Goal: Book appointment/travel/reservation

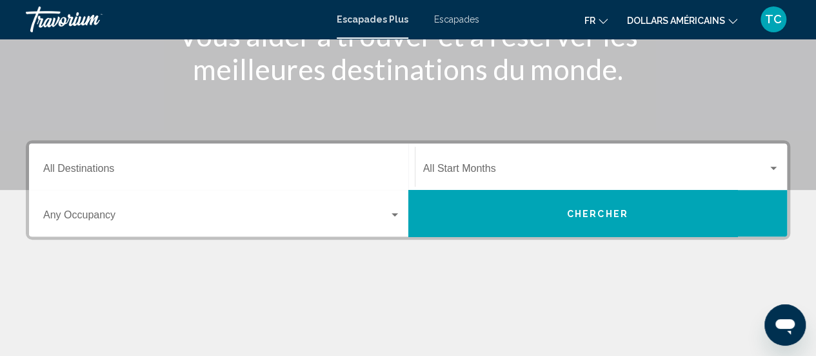
scroll to position [199, 0]
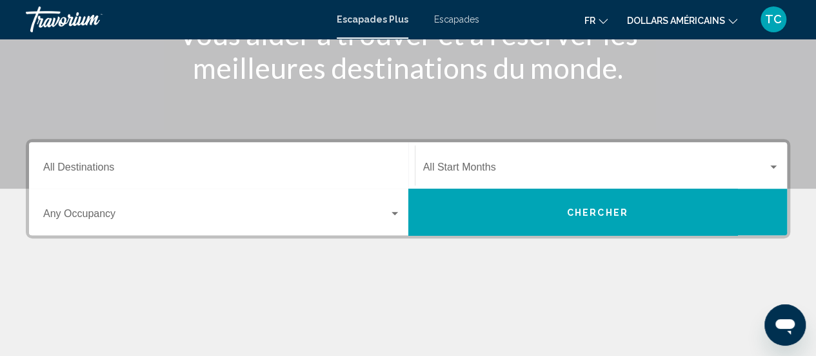
click at [192, 181] on div "Destination All Destinations" at bounding box center [222, 165] width 358 height 41
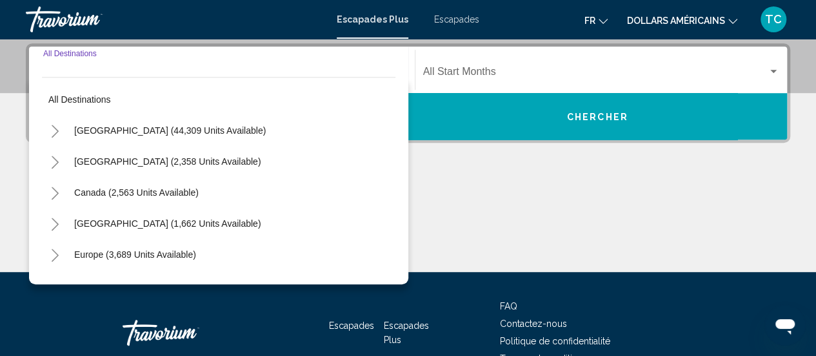
scroll to position [296, 0]
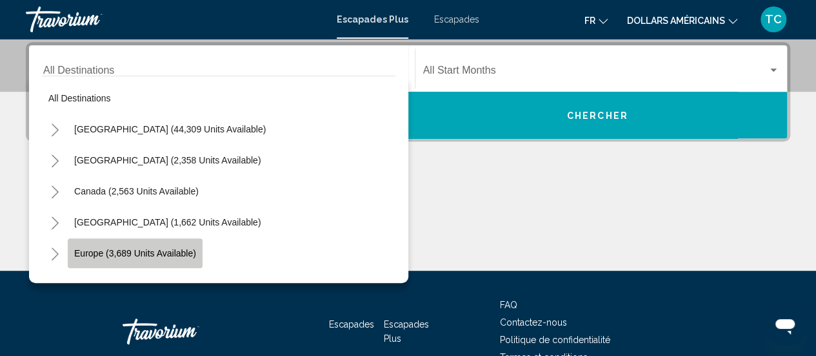
click at [176, 246] on button "Europe (3,689 units available)" at bounding box center [135, 253] width 135 height 30
type input "**********"
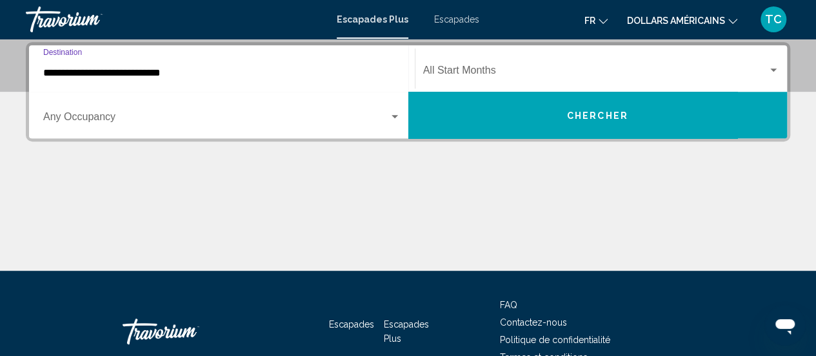
click at [462, 64] on div "Start Month All Start Months" at bounding box center [601, 68] width 357 height 41
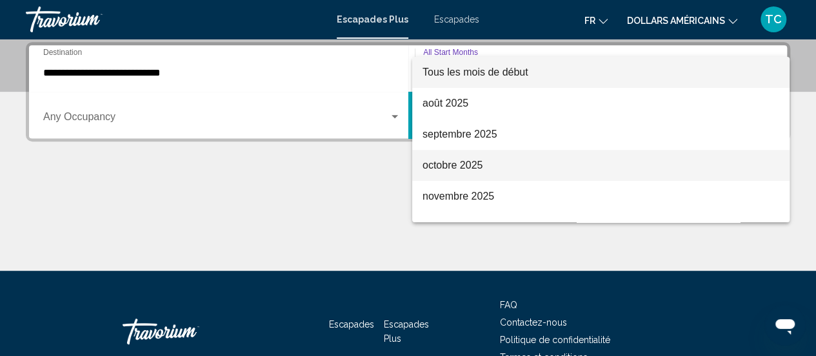
click at [469, 160] on font "octobre 2025" at bounding box center [453, 164] width 60 height 11
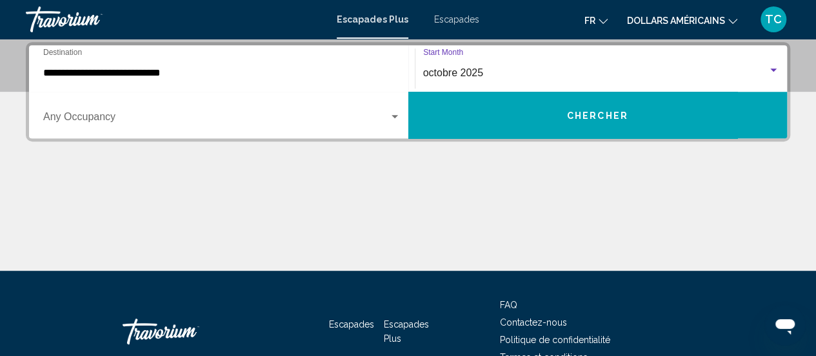
click at [233, 114] on span "Widget de recherche" at bounding box center [216, 120] width 346 height 12
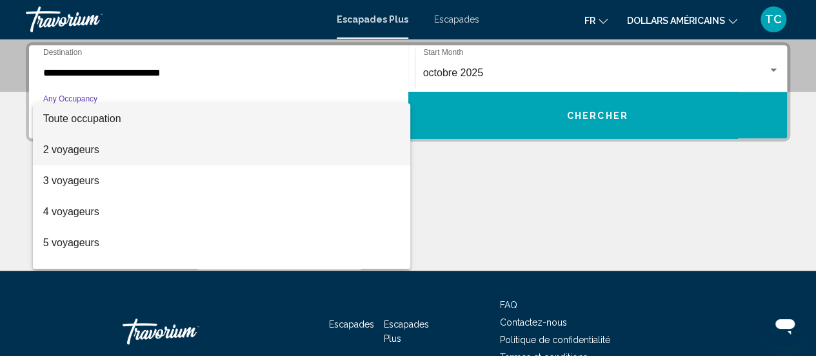
click at [178, 148] on span "2 voyageurs" at bounding box center [222, 149] width 358 height 31
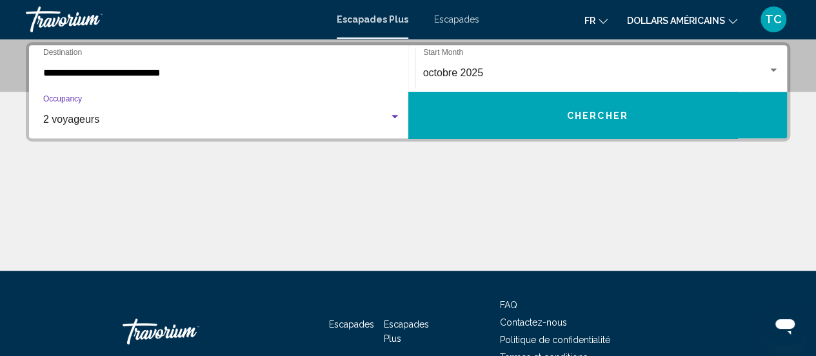
click at [595, 110] on span "Chercher" at bounding box center [597, 115] width 61 height 10
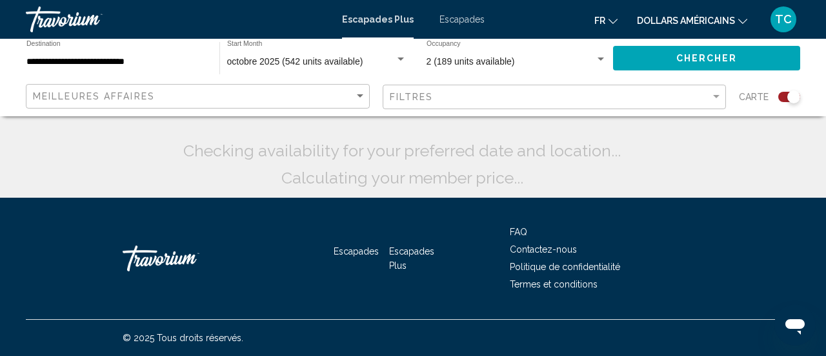
click at [693, 18] on font "dollars américains" at bounding box center [686, 20] width 98 height 10
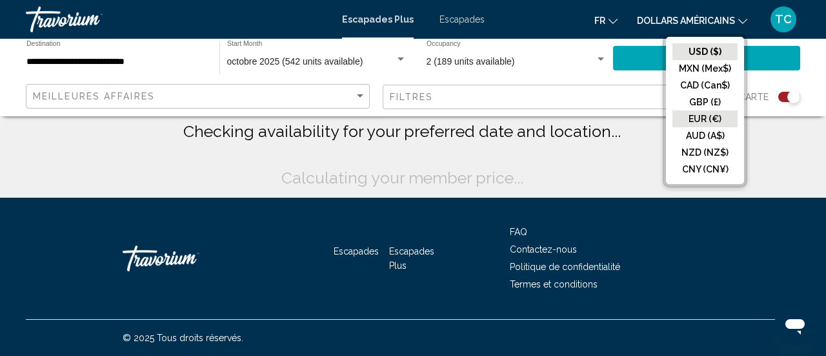
click at [710, 110] on button "EUR (€)" at bounding box center [705, 118] width 65 height 17
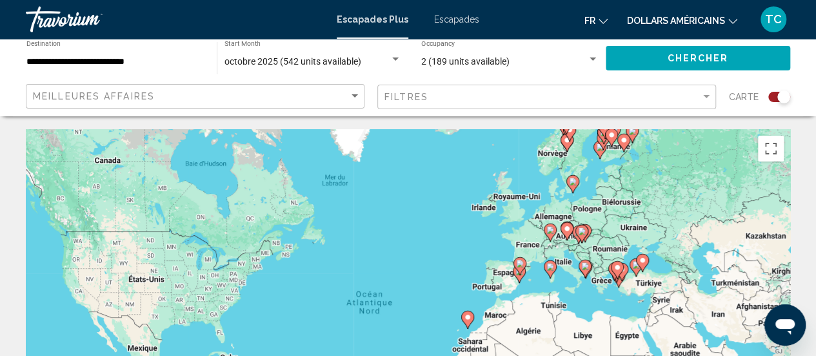
click at [716, 21] on font "dollars américains" at bounding box center [676, 20] width 98 height 10
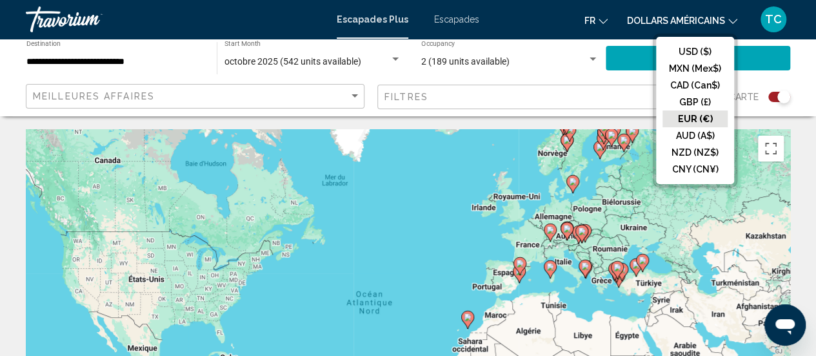
click at [701, 117] on button "EUR (€)" at bounding box center [695, 118] width 65 height 17
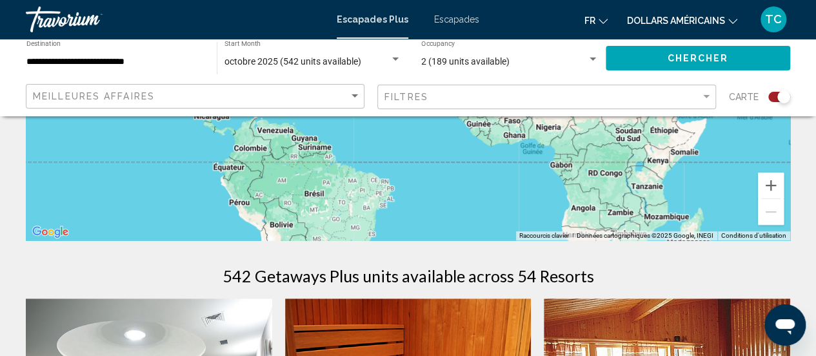
scroll to position [196, 0]
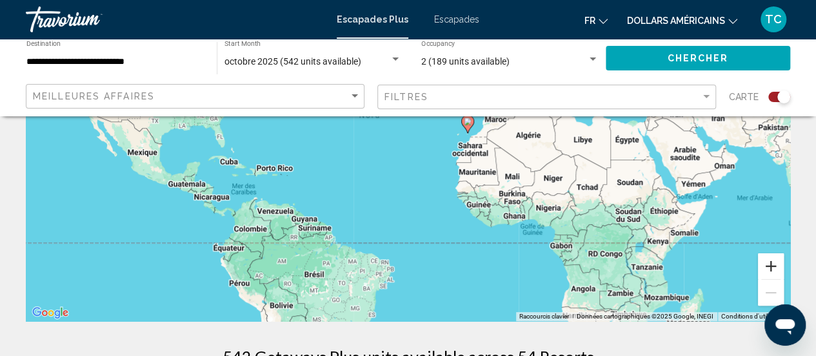
click at [767, 267] on button "Zoom avant" at bounding box center [771, 266] width 26 height 26
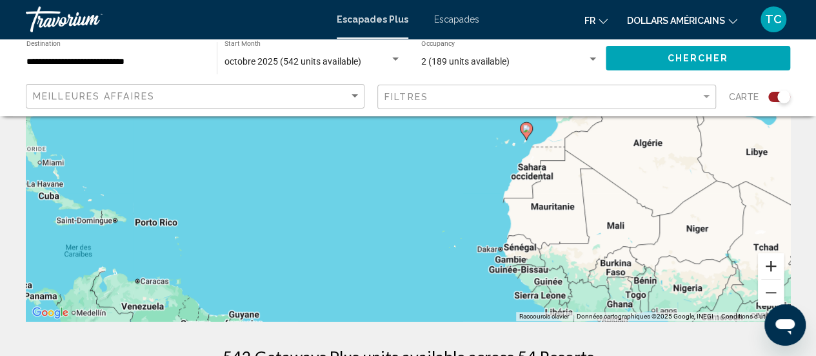
click at [767, 267] on button "Zoom avant" at bounding box center [771, 266] width 26 height 26
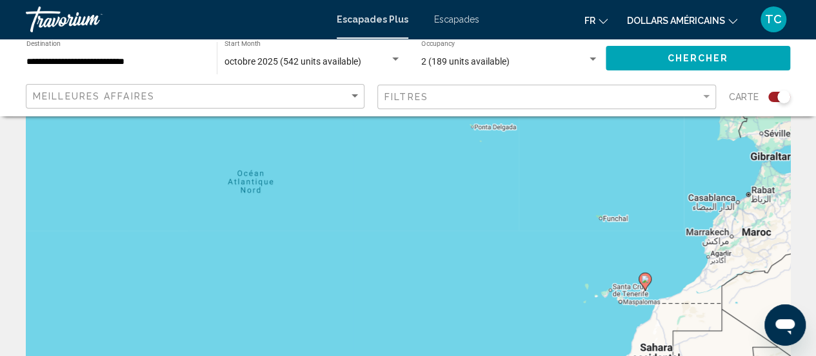
scroll to position [0, 0]
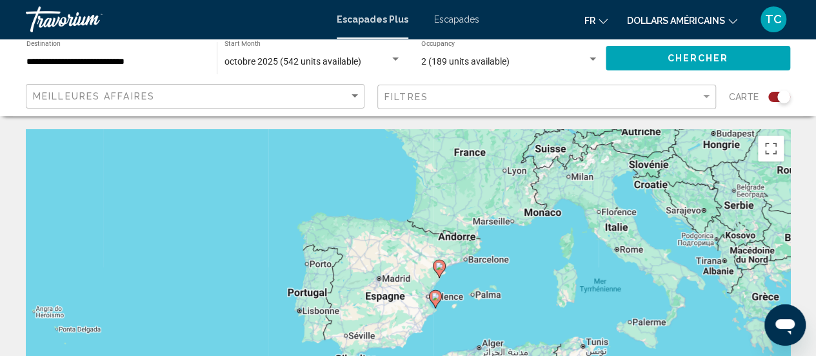
drag, startPoint x: 663, startPoint y: 190, endPoint x: 234, endPoint y: 336, distance: 453.9
click at [234, 336] on div "Pour activer le glissement avec le clavier, appuyez sur Alt+Entrée. Une fois ce…" at bounding box center [408, 322] width 765 height 387
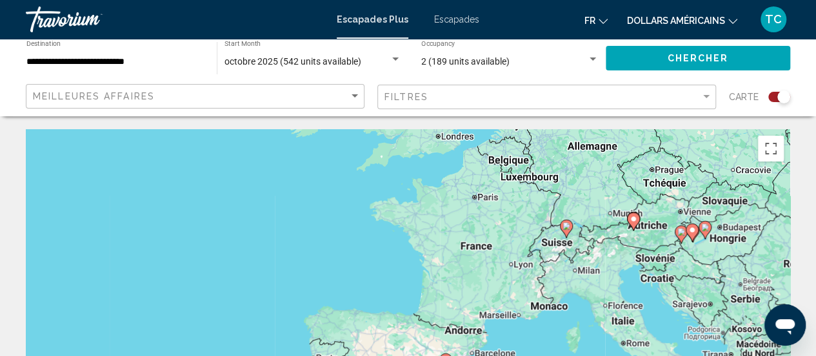
drag, startPoint x: 662, startPoint y: 175, endPoint x: 671, endPoint y: 270, distance: 95.9
click at [671, 270] on div "Pour activer le glissement avec le clavier, appuyez sur Alt+Entrée. Une fois ce…" at bounding box center [408, 322] width 765 height 387
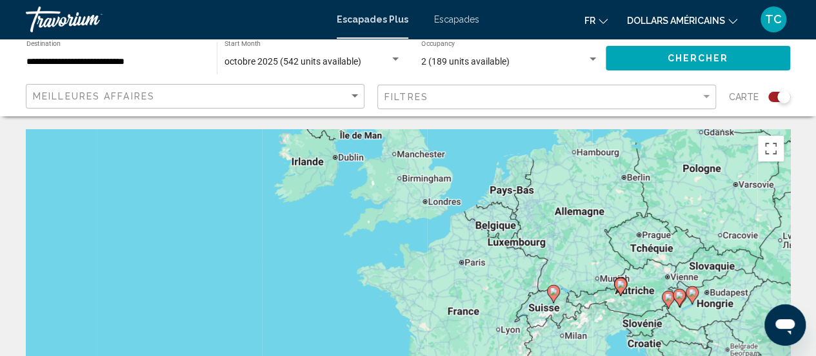
drag, startPoint x: 671, startPoint y: 270, endPoint x: 658, endPoint y: 339, distance: 69.6
click at [658, 339] on div "Pour activer le glissement avec le clavier, appuyez sur Alt+Entrée. Une fois ce…" at bounding box center [408, 322] width 765 height 387
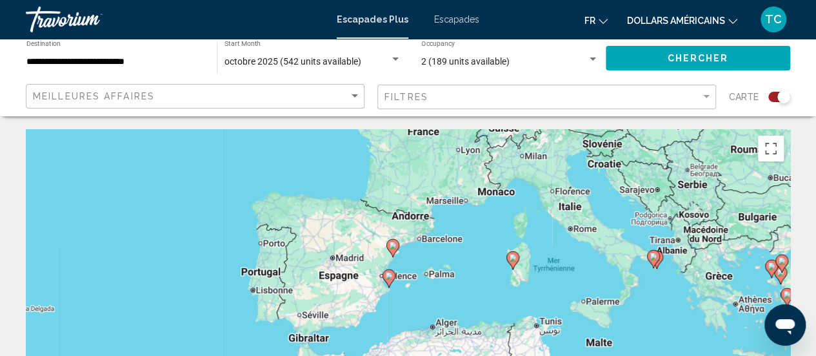
drag, startPoint x: 630, startPoint y: 332, endPoint x: 585, endPoint y: 127, distance: 210.2
click at [656, 252] on image "Contenu principal" at bounding box center [654, 256] width 8 height 8
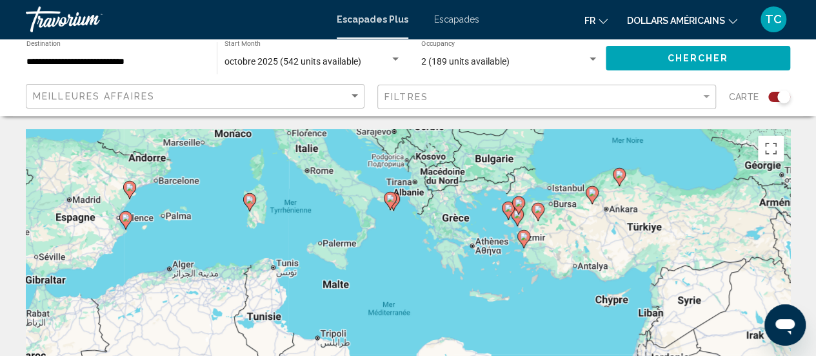
drag, startPoint x: 653, startPoint y: 251, endPoint x: 634, endPoint y: 137, distance: 115.9
click at [634, 137] on div "Pour activer le glissement avec le clavier, appuyez sur Alt+Entrée. Une fois ce…" at bounding box center [408, 322] width 765 height 387
click at [389, 197] on image "Contenu principal" at bounding box center [391, 199] width 8 height 8
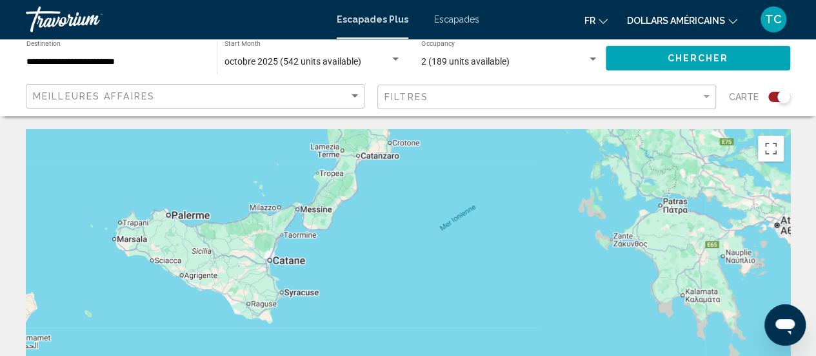
drag, startPoint x: 392, startPoint y: 170, endPoint x: 512, endPoint y: 386, distance: 247.0
click at [512, 355] on html "**********" at bounding box center [408, 178] width 816 height 356
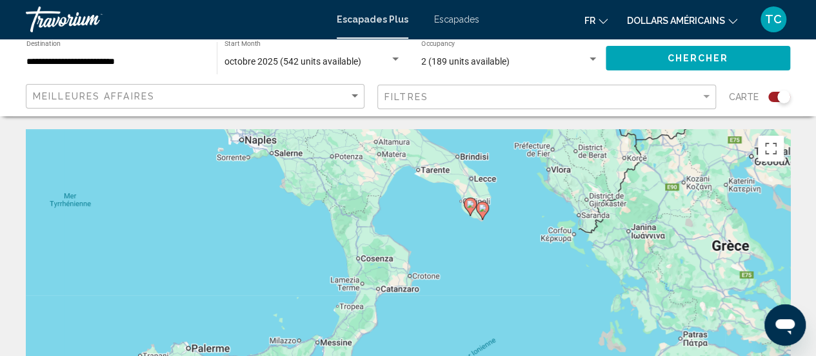
drag, startPoint x: 440, startPoint y: 172, endPoint x: 460, endPoint y: 308, distance: 137.0
click at [460, 308] on div "Pour naviguer, appuyez sur les touches fléchées. Pour activer le glissement ave…" at bounding box center [408, 322] width 765 height 387
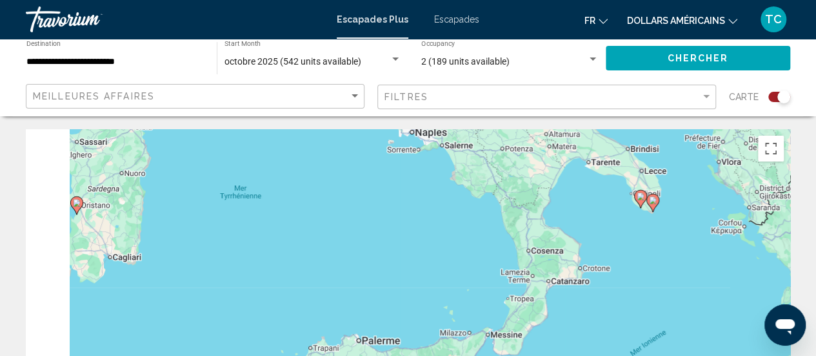
drag, startPoint x: 441, startPoint y: 236, endPoint x: 631, endPoint y: 234, distance: 189.1
click at [631, 234] on div "Pour naviguer, appuyez sur les touches fléchées. Pour activer le glissement ave…" at bounding box center [408, 322] width 765 height 387
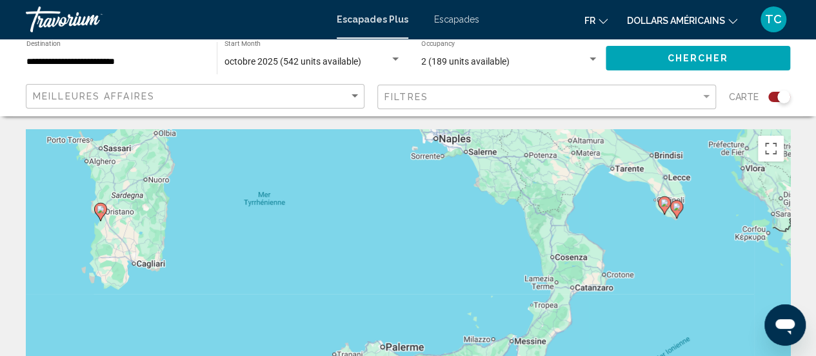
drag, startPoint x: 434, startPoint y: 244, endPoint x: 691, endPoint y: 221, distance: 257.2
click at [691, 221] on div "Pour naviguer, appuyez sur les touches fléchées. Pour activer le glissement ave…" at bounding box center [408, 322] width 765 height 387
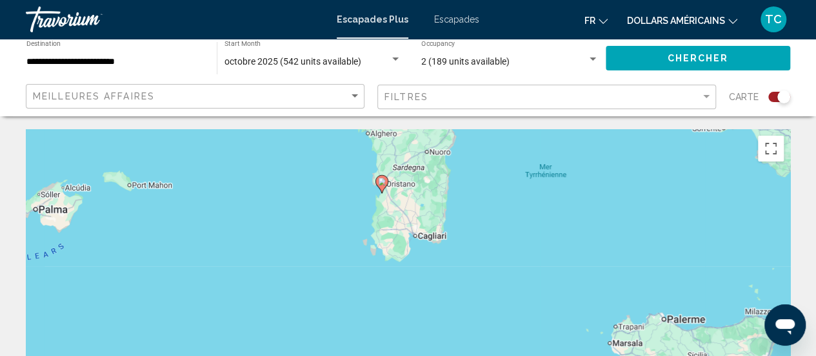
click at [384, 183] on image "Contenu principal" at bounding box center [382, 181] width 8 height 8
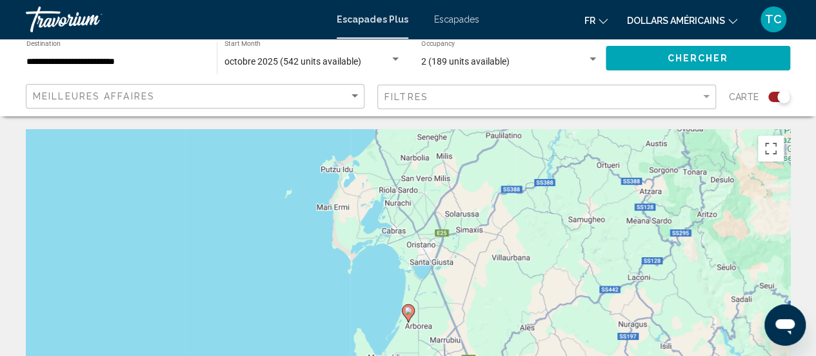
click at [410, 310] on image "Contenu principal" at bounding box center [409, 311] width 8 height 8
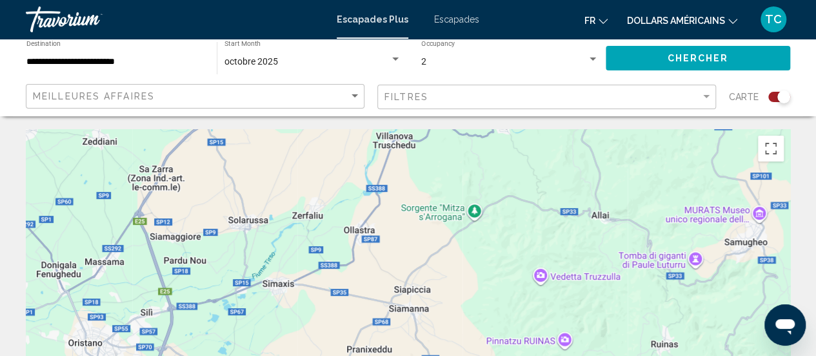
drag, startPoint x: 746, startPoint y: 224, endPoint x: 359, endPoint y: 385, distance: 418.9
click at [359, 355] on html "**********" at bounding box center [408, 178] width 816 height 356
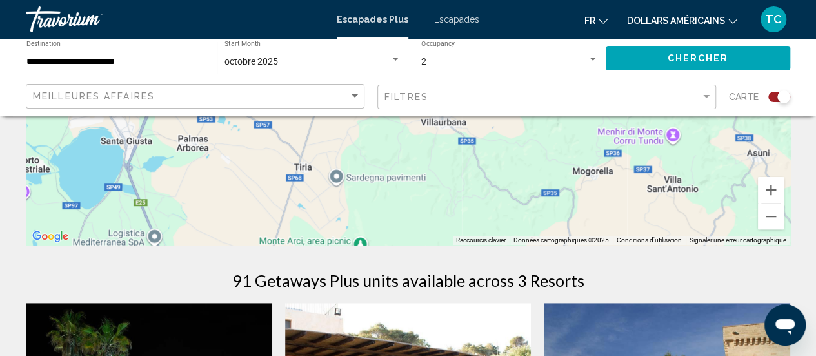
scroll to position [270, 0]
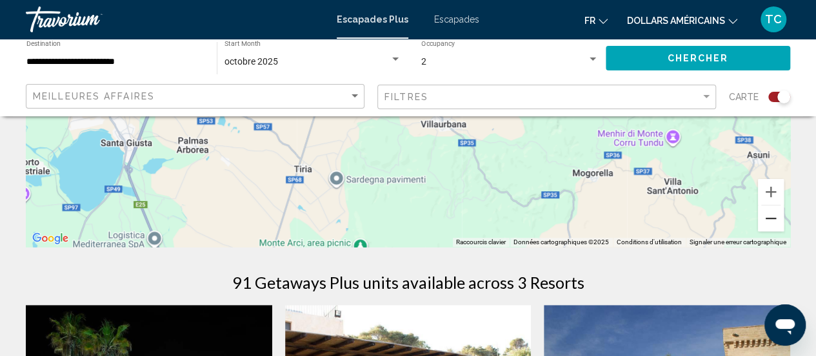
click at [763, 212] on button "Zoom arrière" at bounding box center [771, 218] width 26 height 26
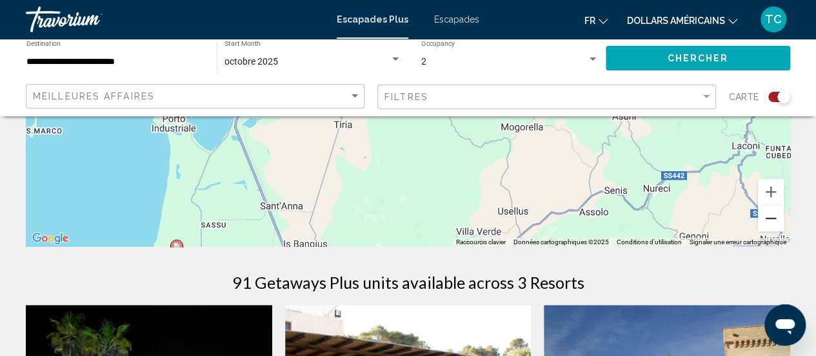
click at [763, 212] on button "Zoom arrière" at bounding box center [771, 218] width 26 height 26
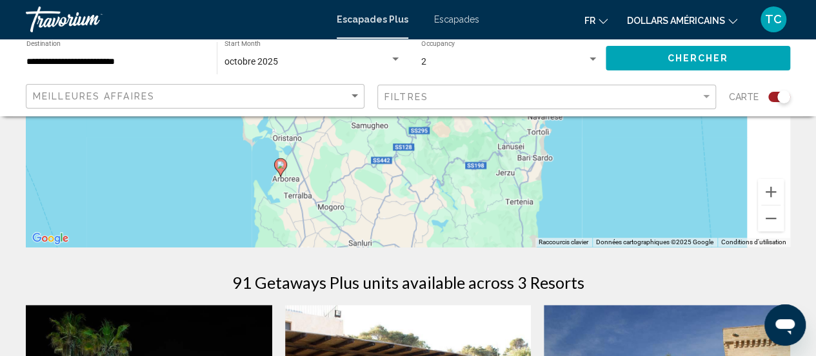
drag, startPoint x: 649, startPoint y: 185, endPoint x: 527, endPoint y: 305, distance: 171.6
click at [527, 305] on div "← Déplacement vers la gauche → Déplacement vers la droite ↑ Déplacement vers le…" at bounding box center [408, 350] width 816 height 983
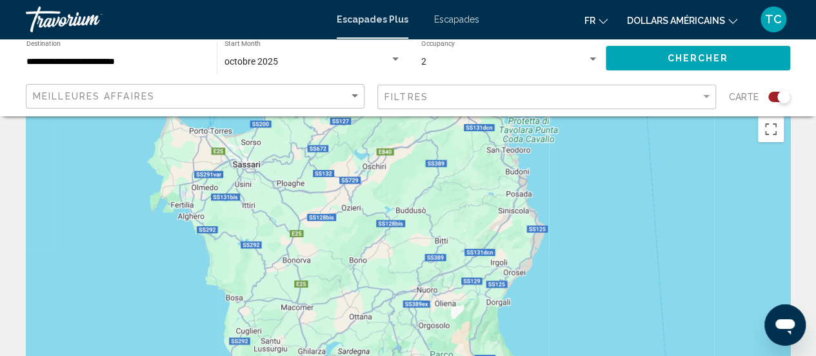
scroll to position [0, 0]
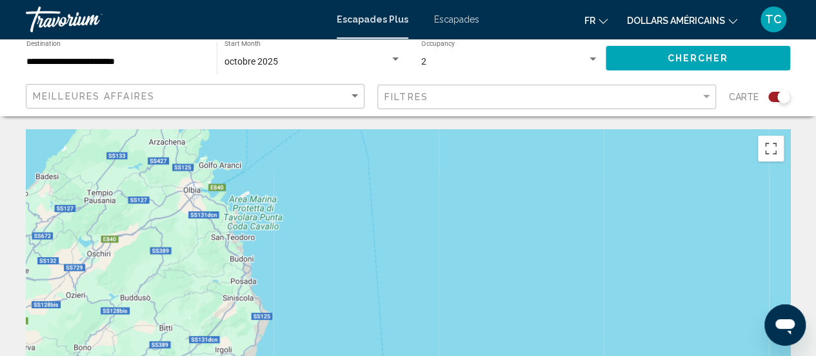
drag, startPoint x: 603, startPoint y: 246, endPoint x: 307, endPoint y: 316, distance: 304.3
click at [307, 316] on div "Pour activer le glissement avec le clavier, appuyez sur Alt+Entrée. Une fois ce…" at bounding box center [408, 322] width 765 height 387
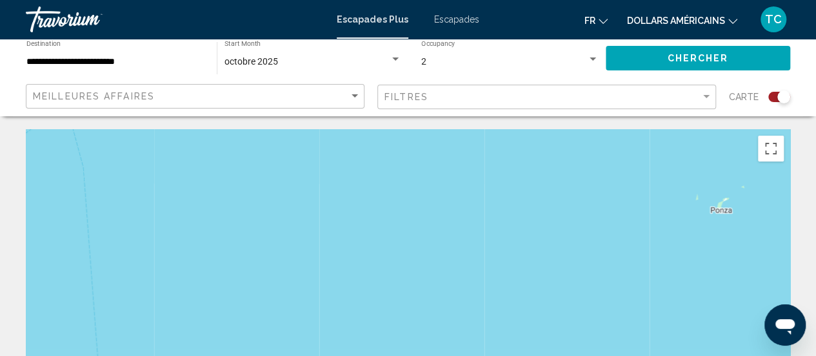
drag, startPoint x: 614, startPoint y: 265, endPoint x: 325, endPoint y: 274, distance: 289.3
click at [325, 274] on div "Pour activer le glissement avec le clavier, appuyez sur Alt+Entrée. Une fois ce…" at bounding box center [408, 322] width 765 height 387
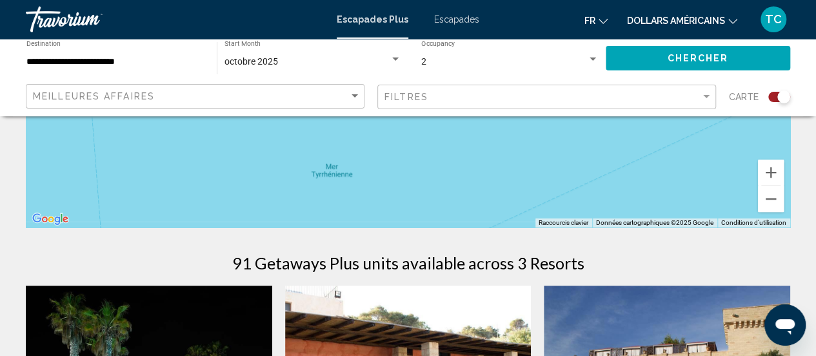
scroll to position [291, 0]
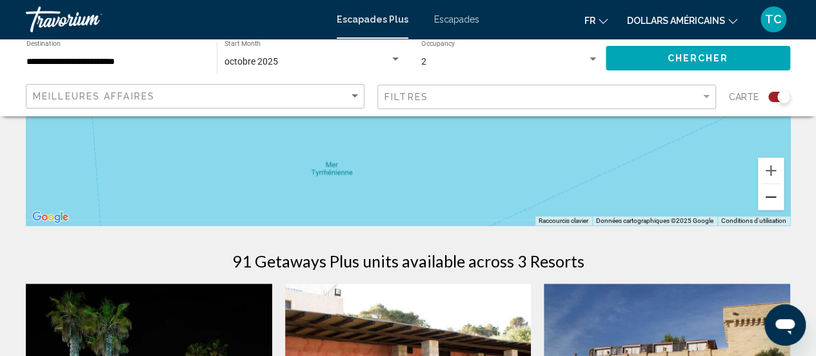
click at [767, 197] on button "Zoom arrière" at bounding box center [771, 197] width 26 height 26
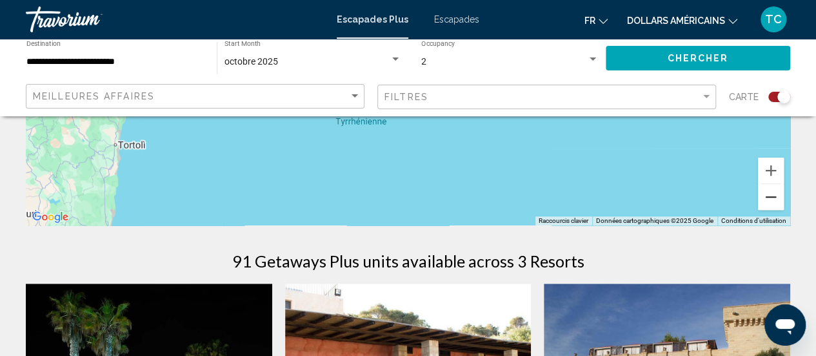
click at [767, 197] on button "Zoom arrière" at bounding box center [771, 197] width 26 height 26
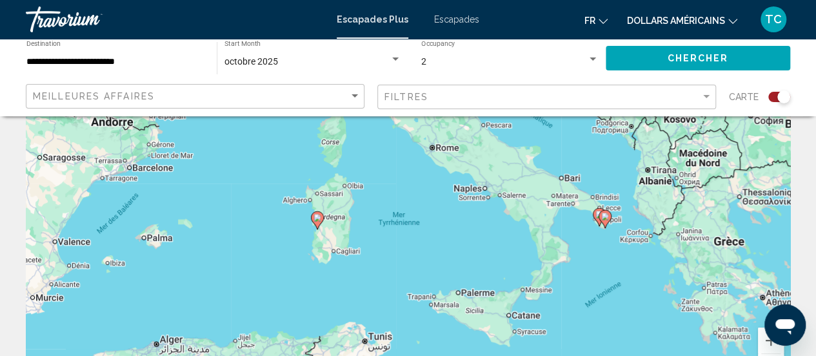
scroll to position [125, 0]
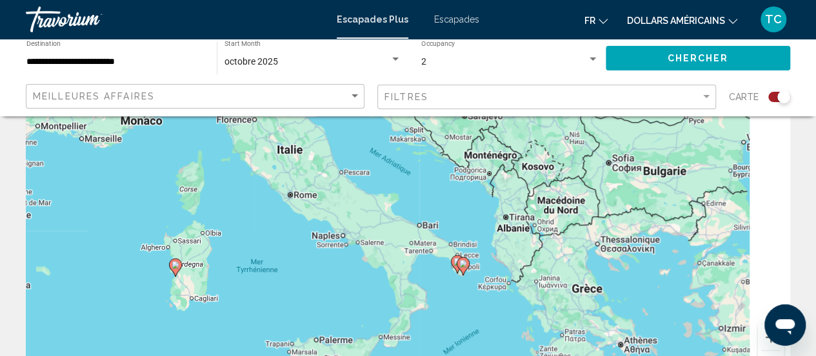
drag, startPoint x: 701, startPoint y: 218, endPoint x: 531, endPoint y: 281, distance: 181.5
click at [531, 281] on div "Pour activer le glissement avec le clavier, appuyez sur Alt+Entrée. Une fois ce…" at bounding box center [408, 198] width 765 height 387
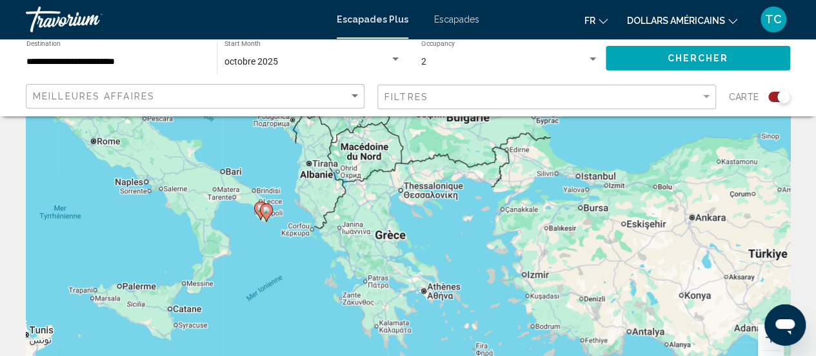
drag, startPoint x: 684, startPoint y: 281, endPoint x: 506, endPoint y: 214, distance: 190.1
click at [506, 214] on div "Pour activer le glissement avec le clavier, appuyez sur Alt+Entrée. Une fois ce…" at bounding box center [408, 198] width 765 height 387
click at [110, 55] on div "**********" at bounding box center [114, 58] width 177 height 35
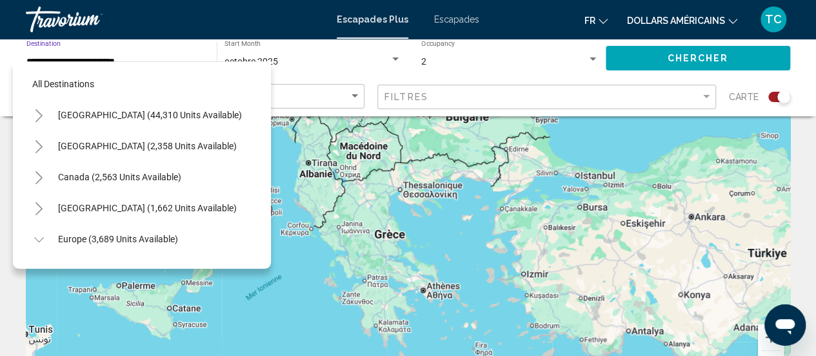
scroll to position [391, 0]
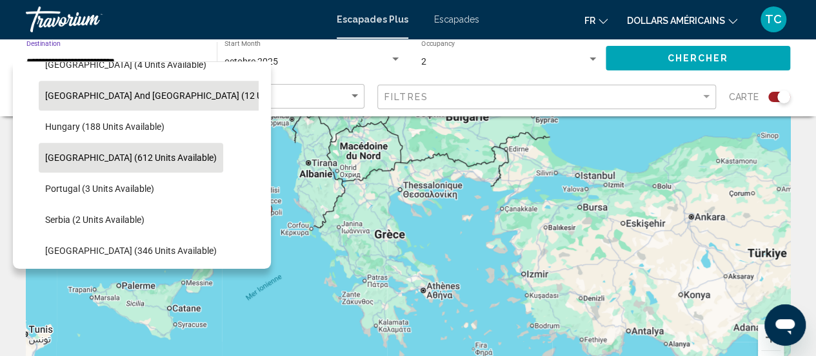
click at [114, 90] on span "[GEOGRAPHIC_DATA] and [GEOGRAPHIC_DATA] (12 units available)" at bounding box center [182, 95] width 274 height 10
type input "**********"
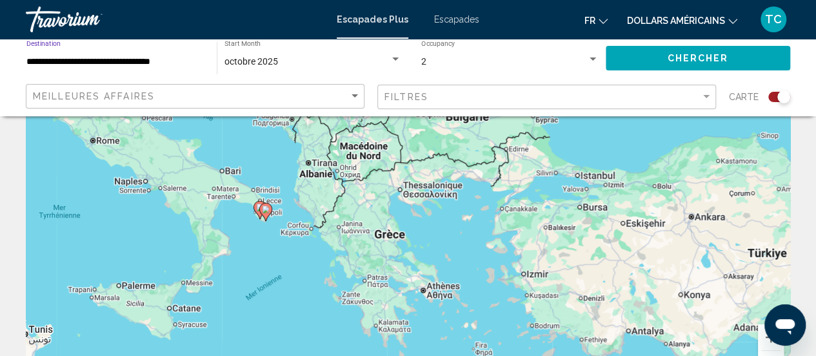
click at [637, 53] on button "Chercher" at bounding box center [698, 58] width 185 height 24
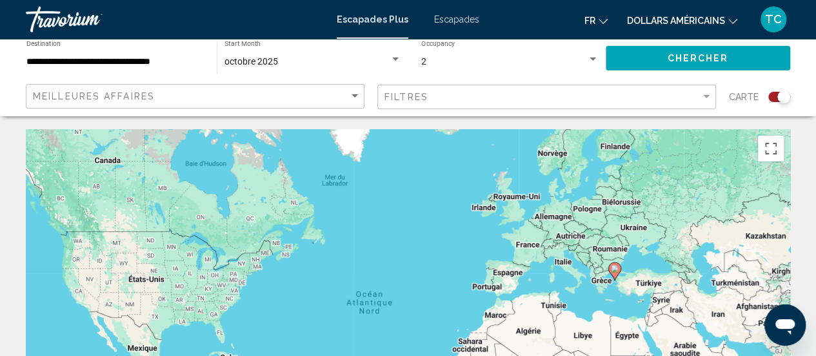
click at [465, 21] on font "Escapades" at bounding box center [456, 19] width 45 height 10
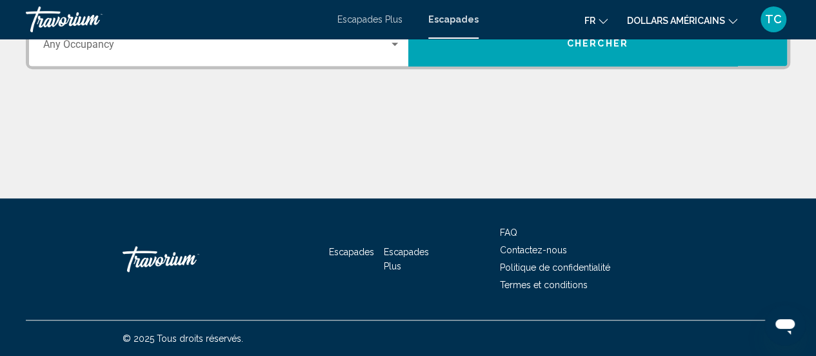
scroll to position [204, 0]
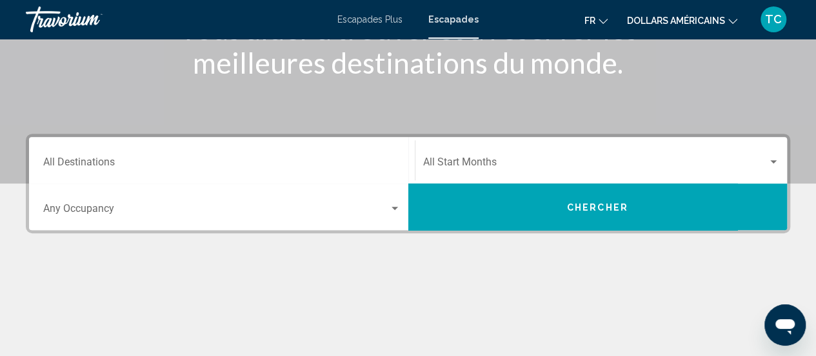
click at [296, 166] on input "Destination All Destinations" at bounding box center [222, 165] width 358 height 12
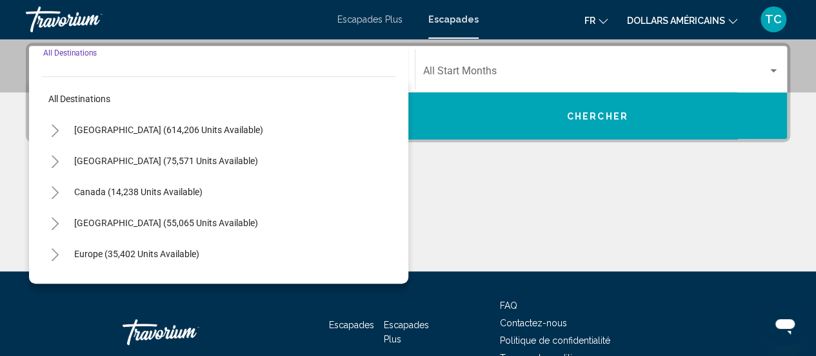
scroll to position [296, 0]
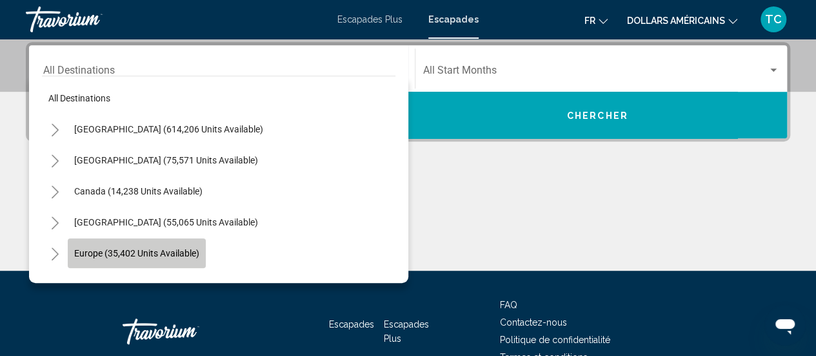
click at [158, 246] on button "Europe (35,402 units available)" at bounding box center [137, 253] width 138 height 30
type input "**********"
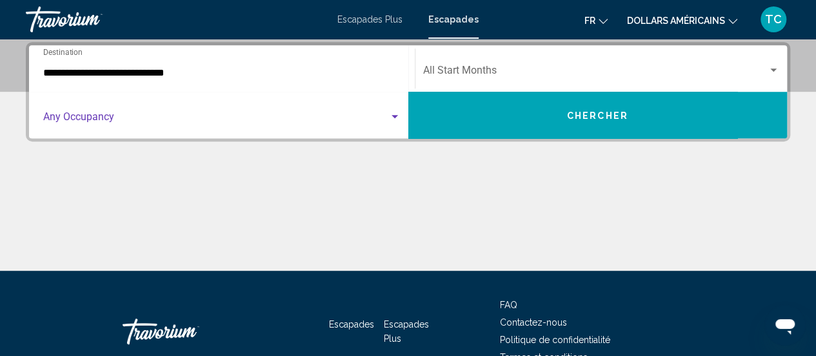
click at [209, 122] on span "Search widget" at bounding box center [216, 120] width 346 height 12
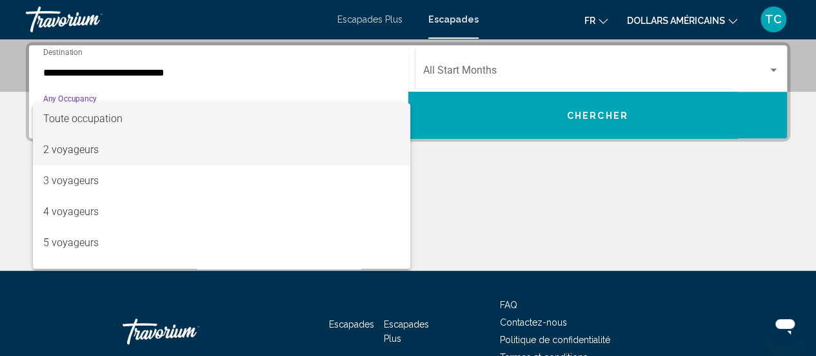
click at [147, 148] on span "2 voyageurs" at bounding box center [222, 149] width 358 height 31
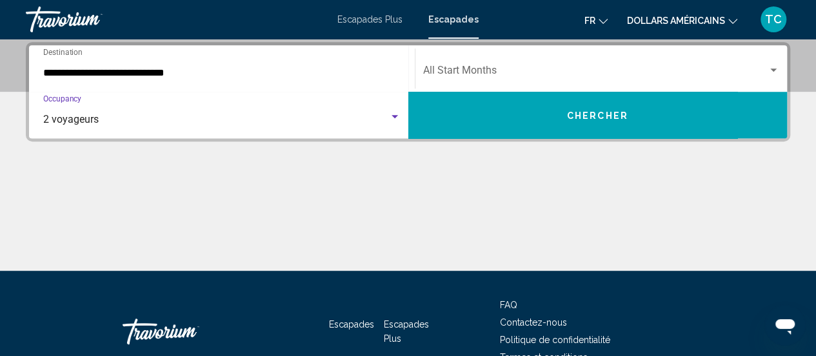
click at [510, 76] on span "Search widget" at bounding box center [595, 73] width 345 height 12
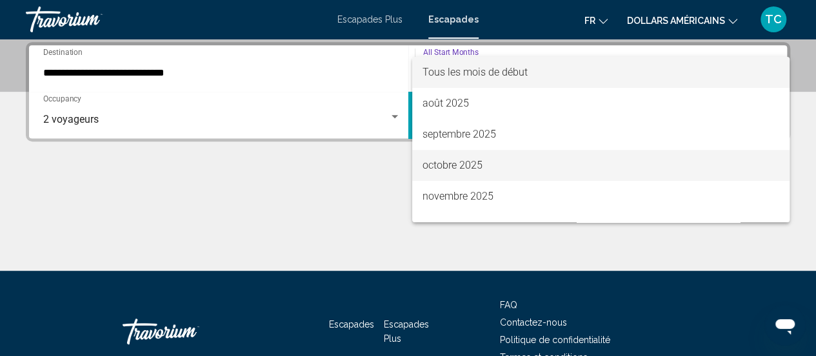
click at [478, 165] on font "octobre 2025" at bounding box center [453, 165] width 60 height 12
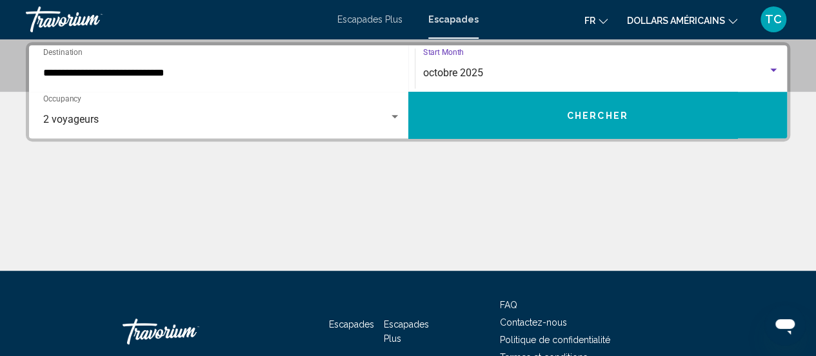
click at [469, 121] on button "Chercher" at bounding box center [598, 115] width 379 height 46
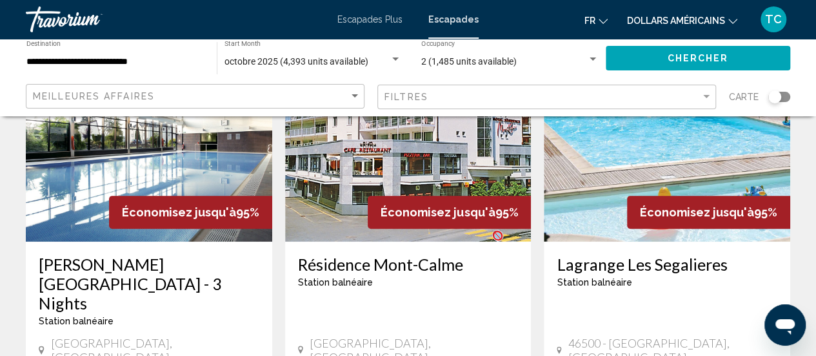
scroll to position [134, 0]
